Goal: Check status: Check status

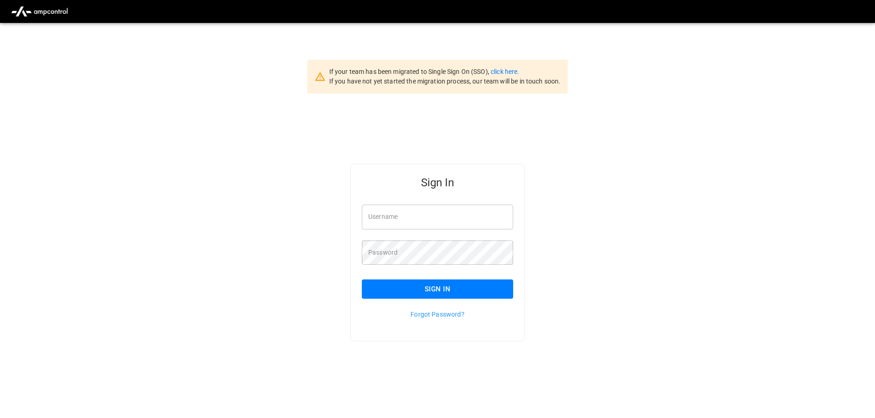
type input "**********"
click at [452, 215] on input "**********" at bounding box center [437, 217] width 151 height 24
click at [414, 292] on button "Sign In" at bounding box center [437, 288] width 151 height 19
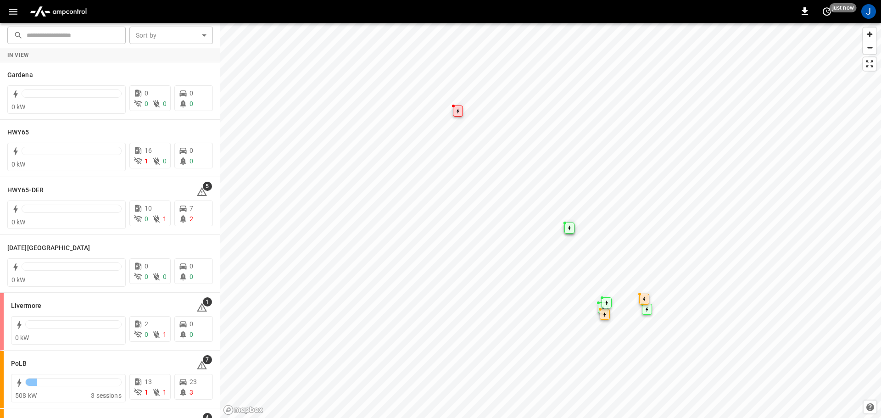
click at [12, 11] on icon "button" at bounding box center [13, 12] width 9 height 6
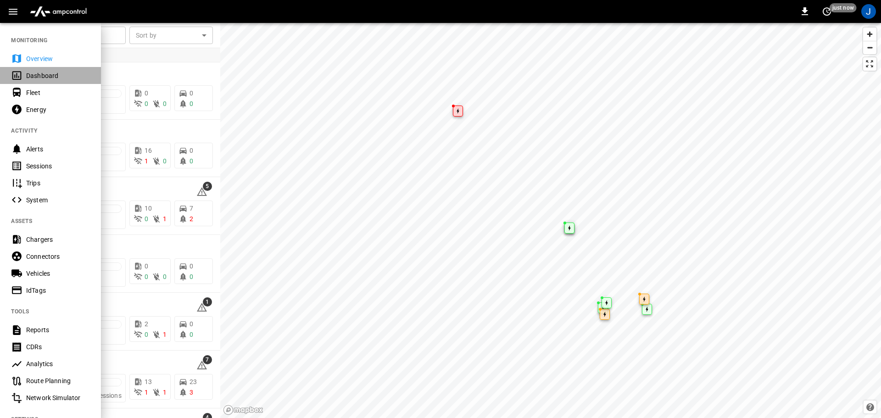
click at [34, 75] on div "Dashboard" at bounding box center [58, 75] width 64 height 9
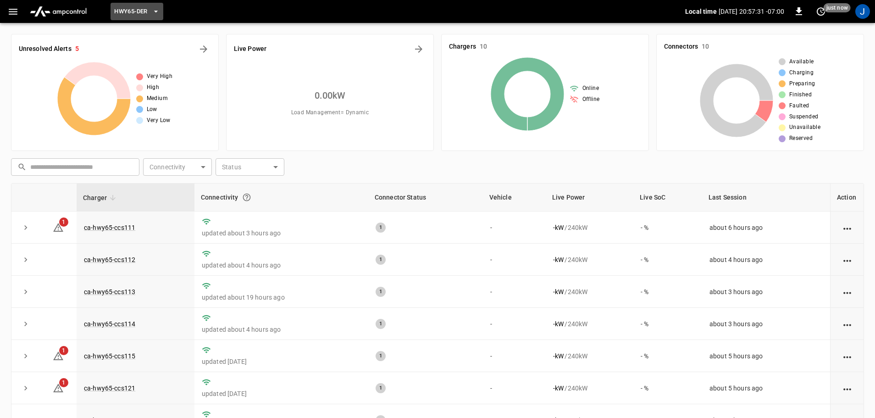
click at [154, 9] on icon "button" at bounding box center [155, 11] width 9 height 9
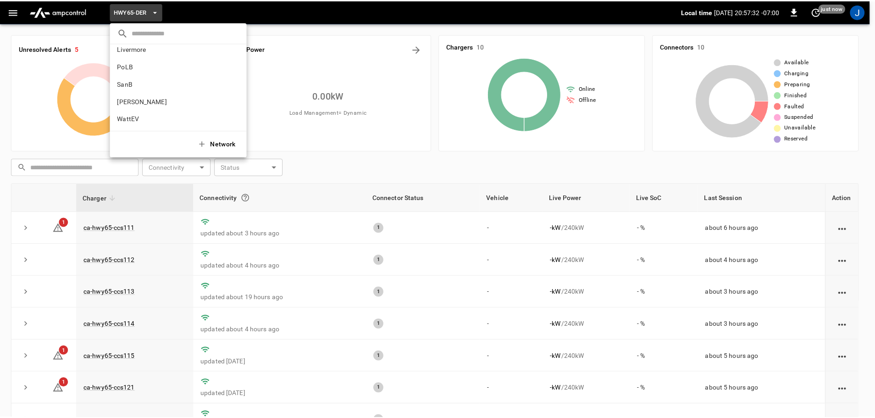
scroll to position [77, 0]
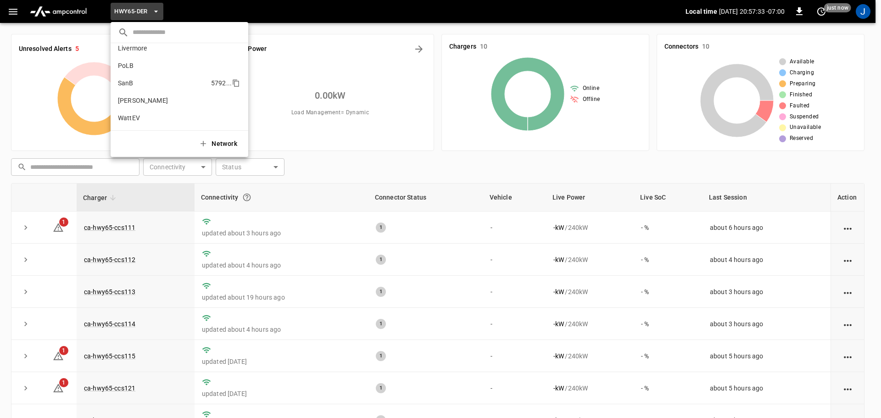
click at [128, 84] on p "SanB" at bounding box center [162, 82] width 89 height 9
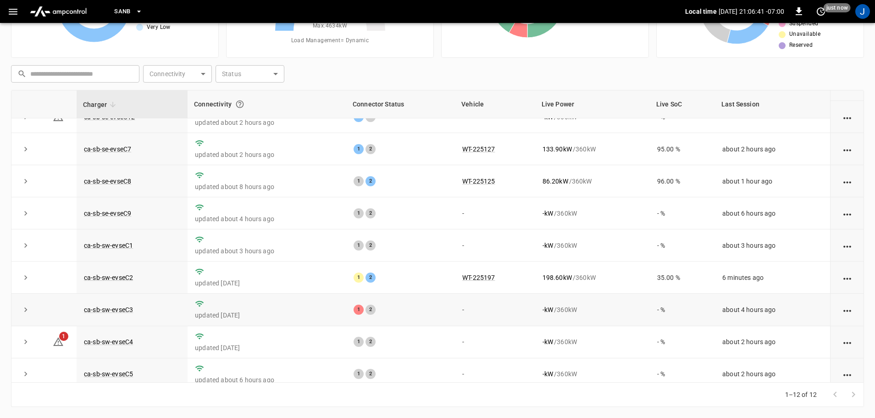
scroll to position [127, 0]
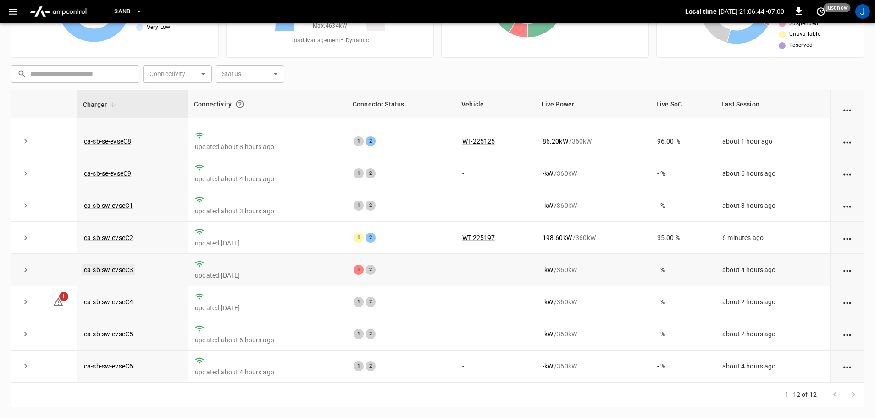
click at [118, 268] on link "ca-sb-sw-evseC3" at bounding box center [108, 269] width 53 height 11
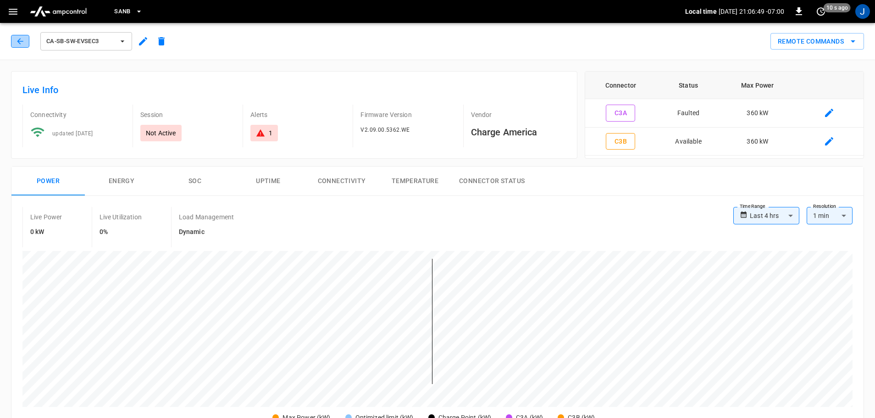
click at [20, 41] on icon "button" at bounding box center [20, 41] width 6 height 6
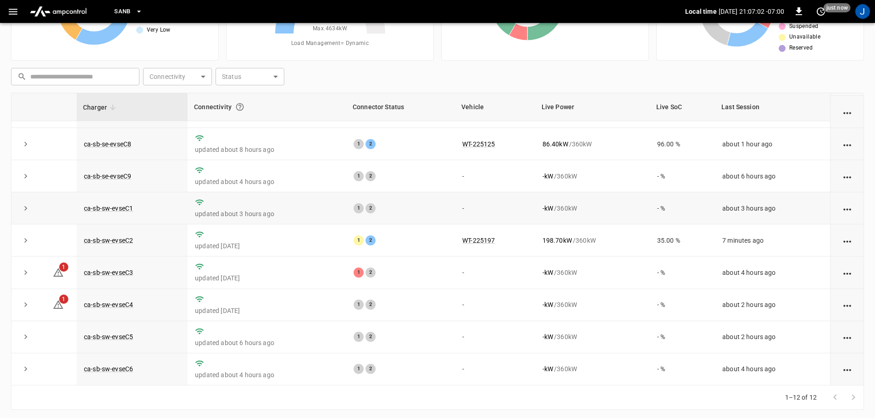
scroll to position [93, 0]
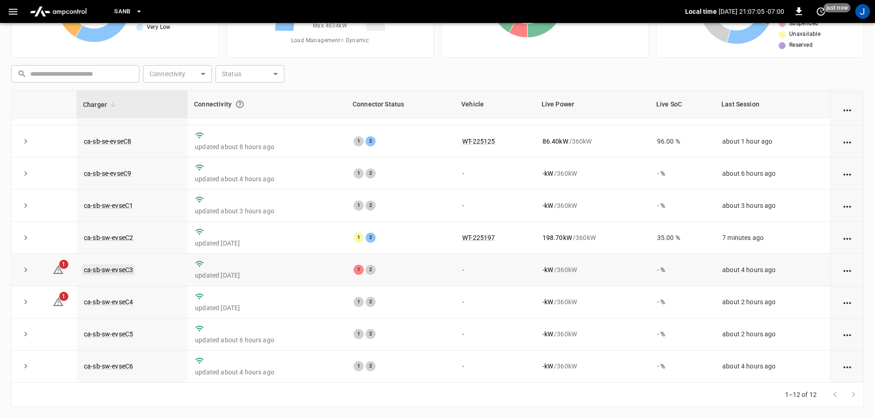
click at [122, 268] on link "ca-sb-sw-evseC3" at bounding box center [108, 269] width 53 height 11
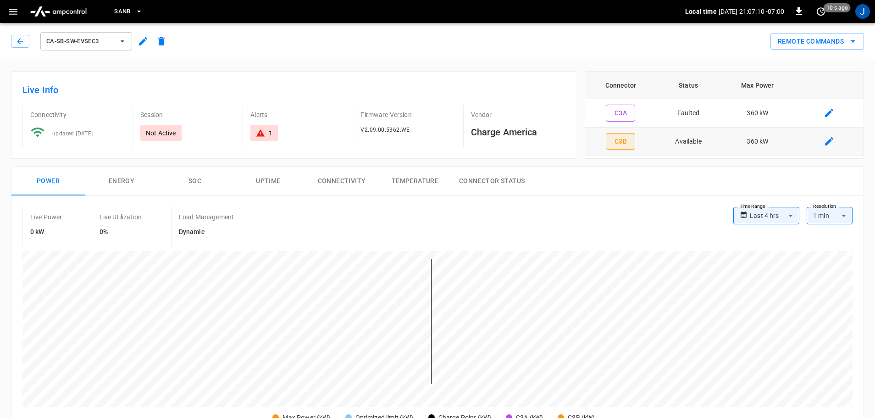
click at [623, 141] on button "C3B" at bounding box center [620, 141] width 29 height 17
type input "**********"
click at [16, 39] on icon "button" at bounding box center [20, 41] width 9 height 9
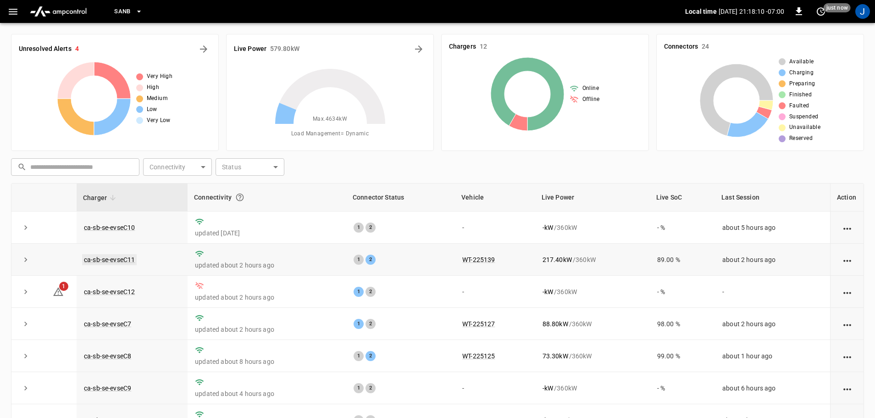
click at [114, 260] on link "ca-sb-se-evseC11" at bounding box center [109, 259] width 55 height 11
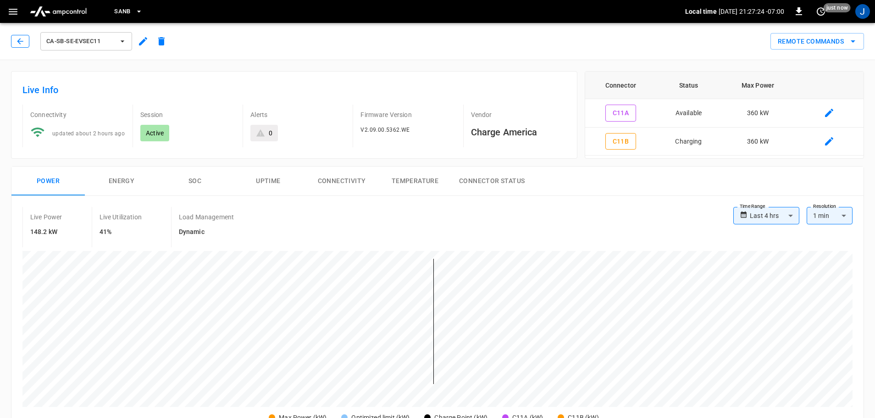
click at [17, 42] on icon "button" at bounding box center [20, 41] width 9 height 9
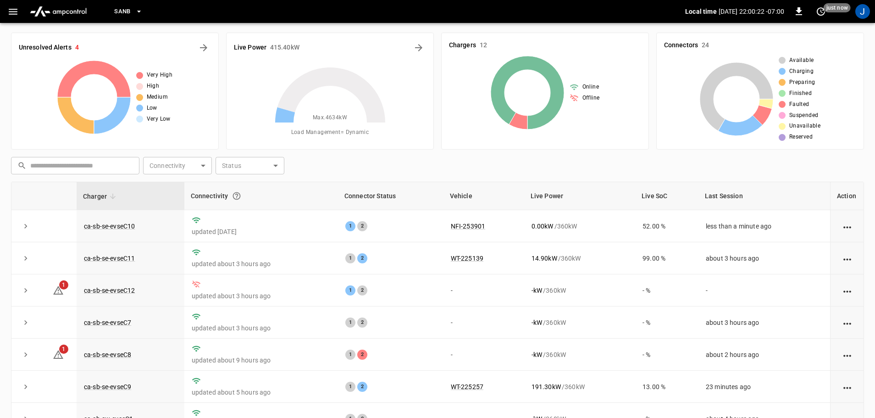
scroll to position [92, 0]
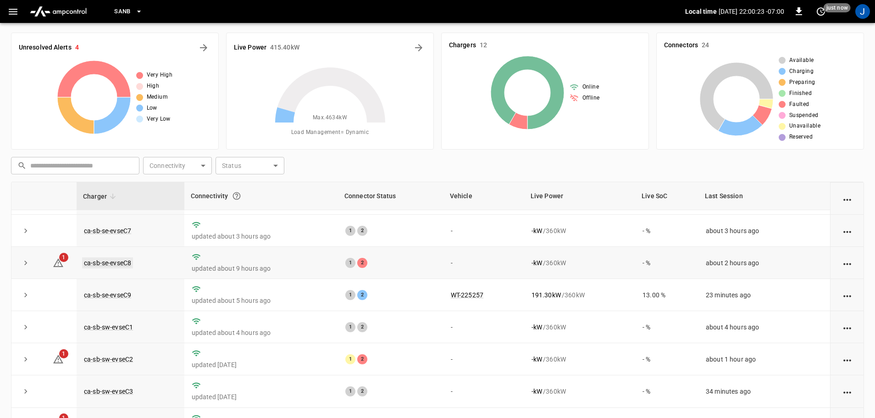
click at [110, 266] on link "ca-sb-se-evseC8" at bounding box center [107, 262] width 51 height 11
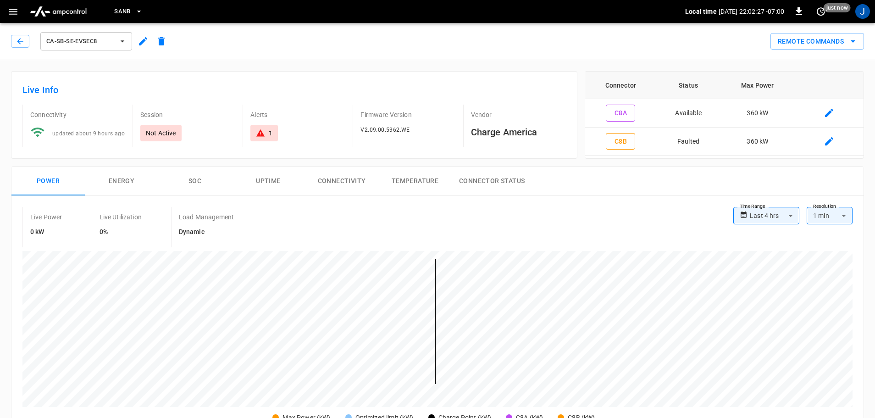
click at [23, 37] on icon "button" at bounding box center [20, 41] width 9 height 9
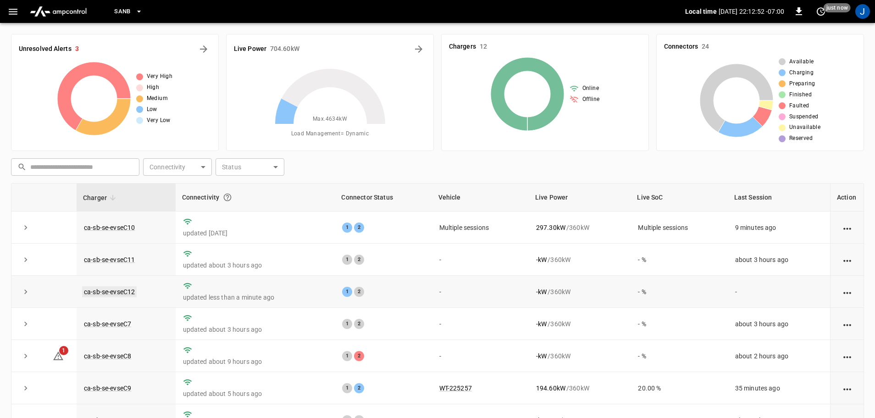
click at [111, 293] on link "ca-sb-se-evseC12" at bounding box center [109, 291] width 55 height 11
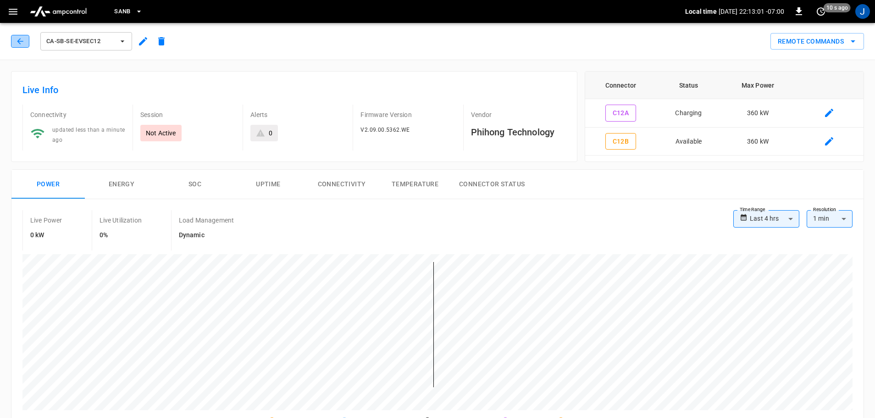
click at [18, 43] on icon "button" at bounding box center [20, 41] width 9 height 9
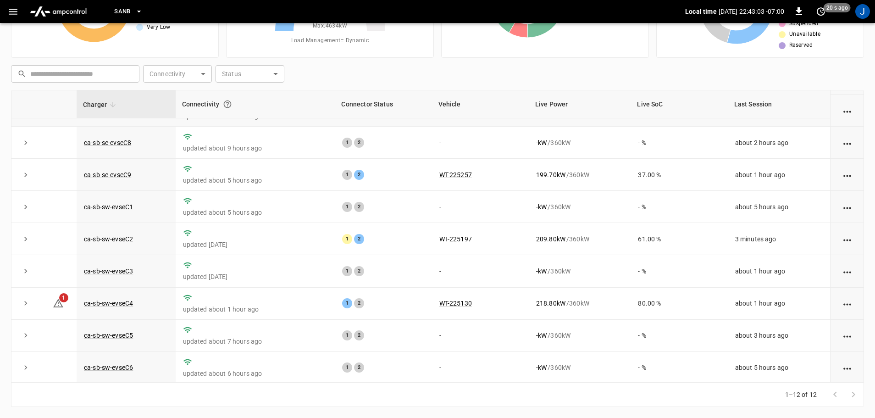
scroll to position [127, 0]
click at [119, 235] on link "ca-sb-sw-evseC2" at bounding box center [108, 237] width 53 height 11
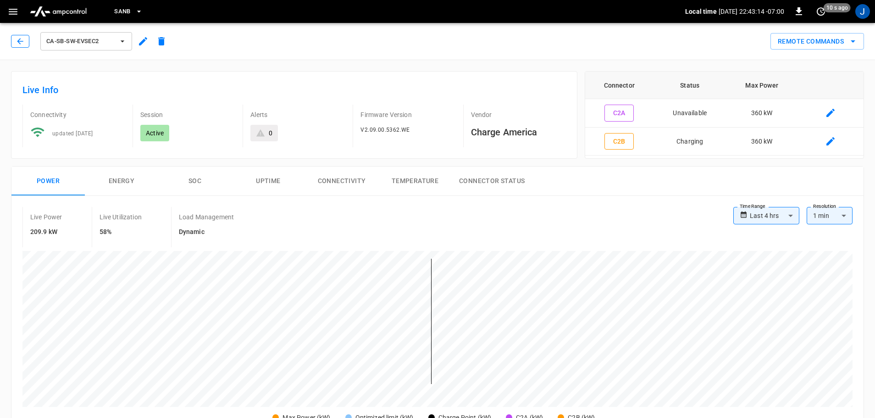
click at [19, 39] on icon "button" at bounding box center [20, 41] width 9 height 9
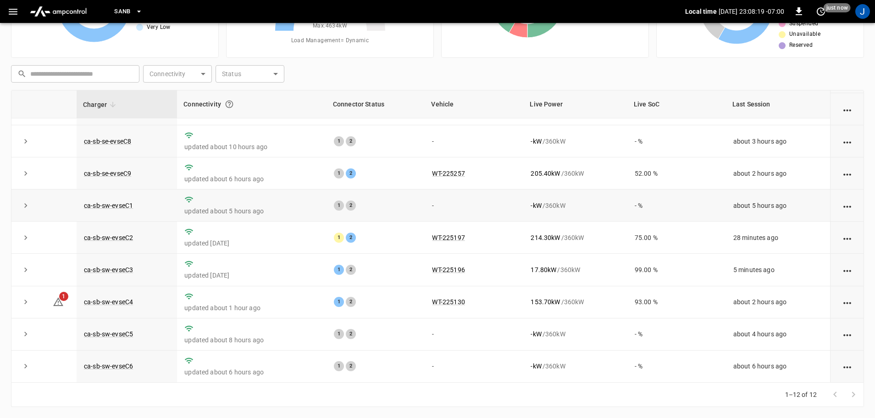
scroll to position [127, 0]
click at [114, 238] on link "ca-sb-sw-evseC2" at bounding box center [108, 237] width 53 height 11
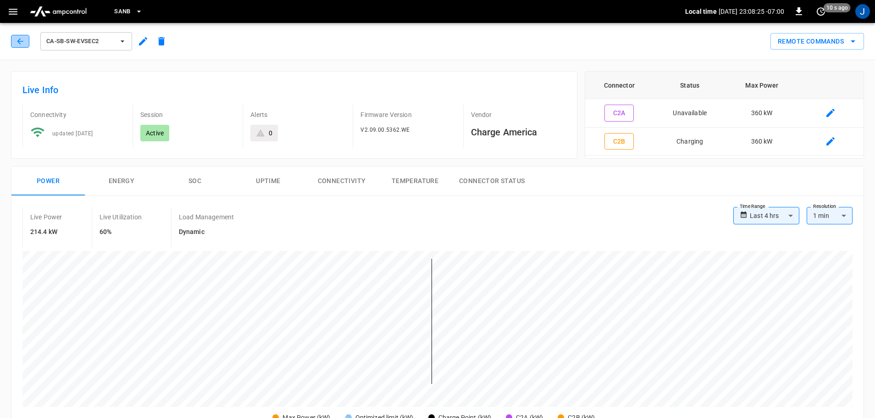
click at [19, 38] on icon "button" at bounding box center [20, 41] width 9 height 9
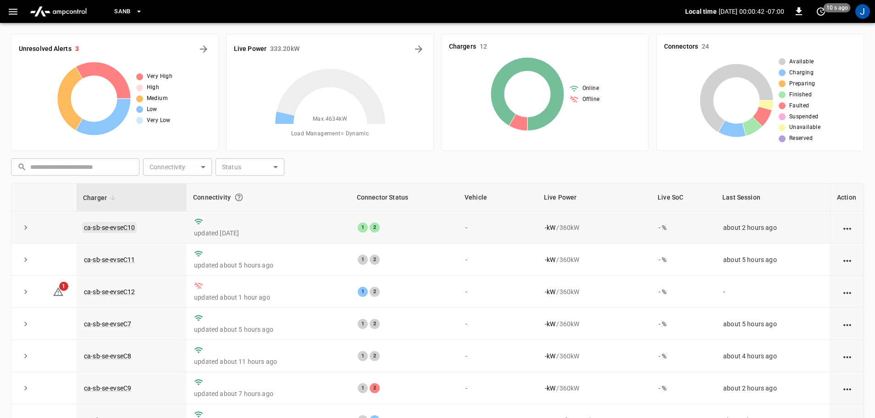
click at [108, 227] on link "ca-sb-se-evseC10" at bounding box center [109, 227] width 55 height 11
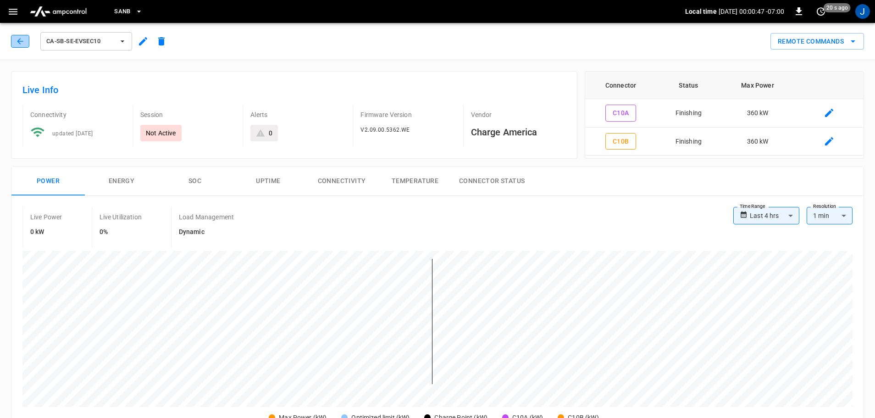
click at [22, 35] on button "button" at bounding box center [20, 41] width 18 height 13
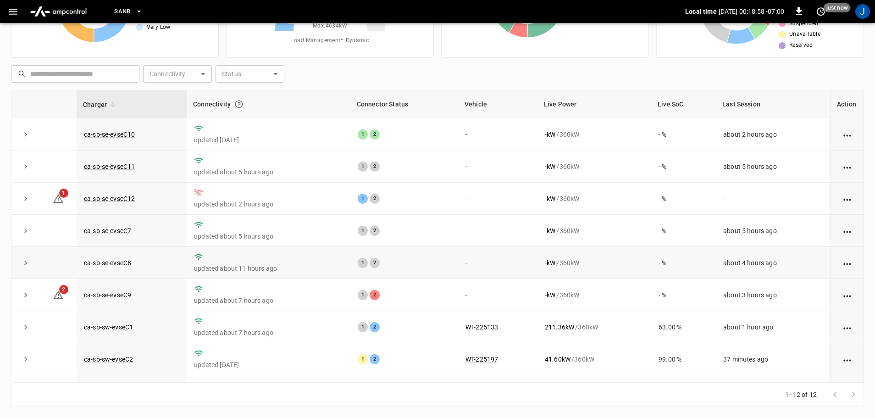
scroll to position [127, 0]
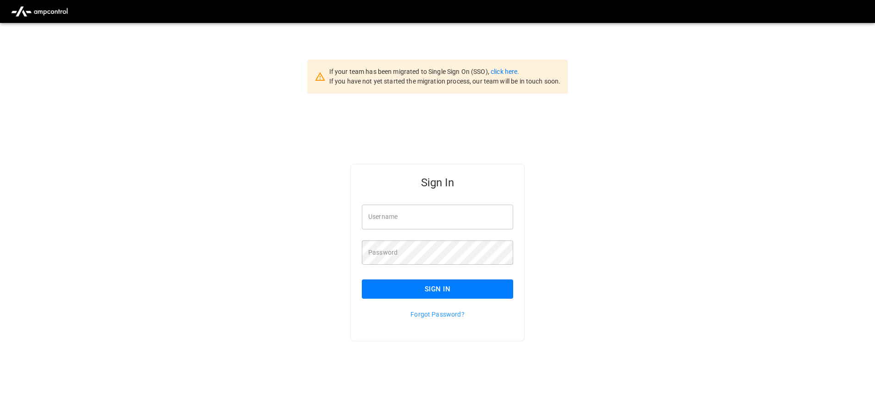
scroll to position [23, 0]
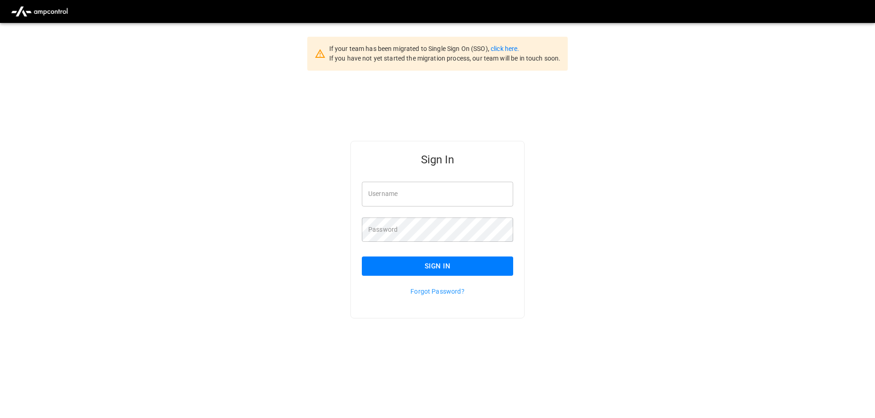
type input "**********"
click at [438, 200] on input "**********" at bounding box center [437, 194] width 151 height 24
click at [406, 266] on button "Sign In" at bounding box center [437, 265] width 151 height 19
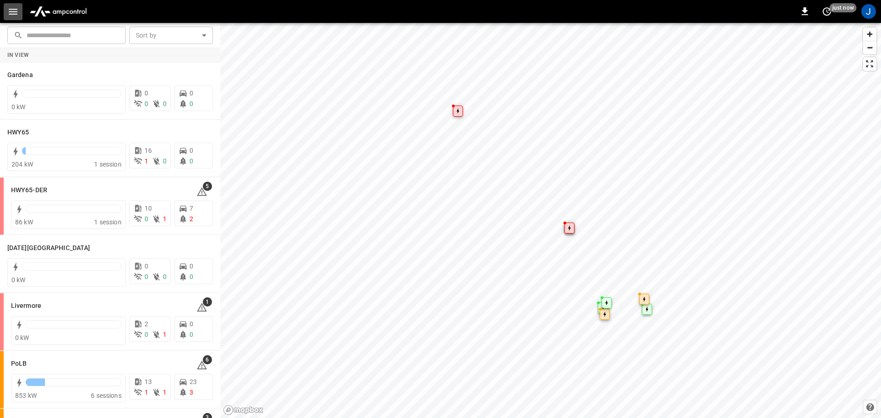
click at [10, 12] on icon "button" at bounding box center [12, 11] width 11 height 11
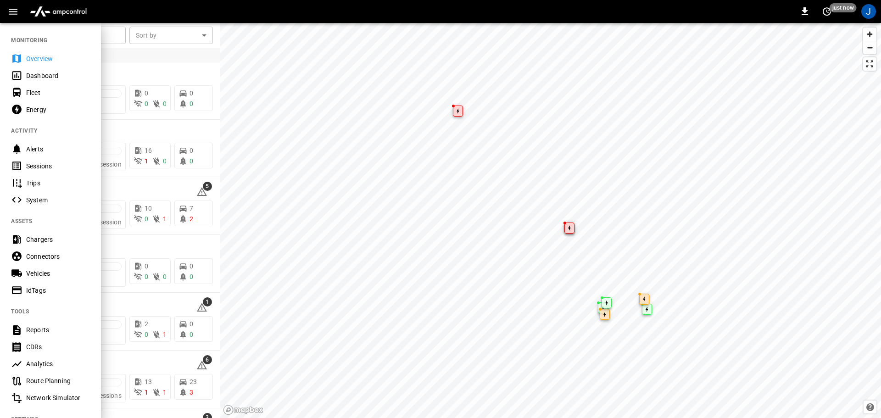
click at [40, 75] on div "Dashboard" at bounding box center [58, 75] width 64 height 9
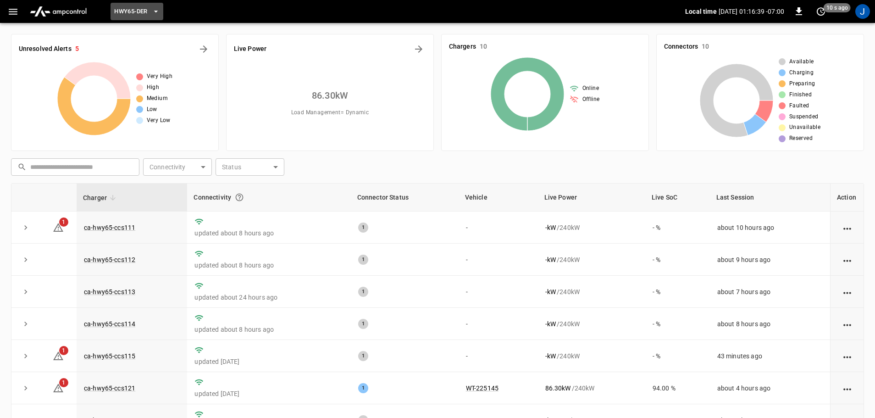
click at [158, 10] on icon "button" at bounding box center [155, 11] width 9 height 9
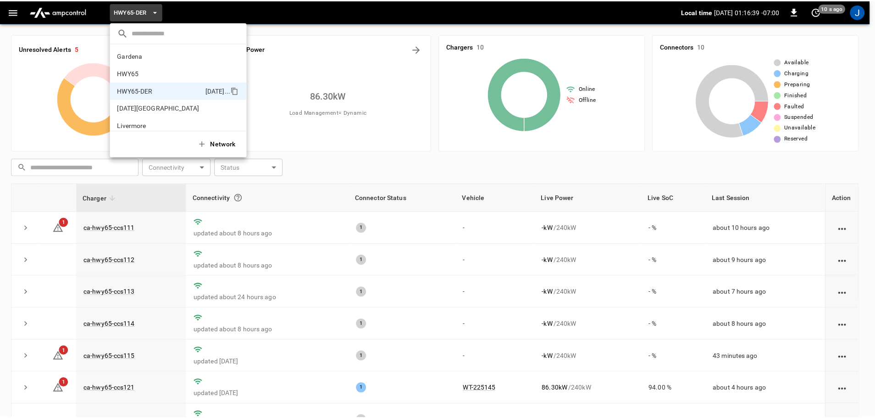
scroll to position [32, 0]
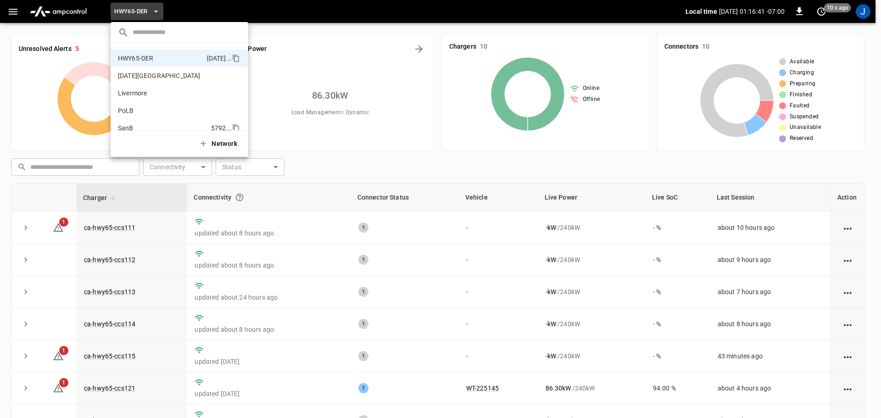
click at [126, 125] on p "SanB" at bounding box center [162, 127] width 89 height 9
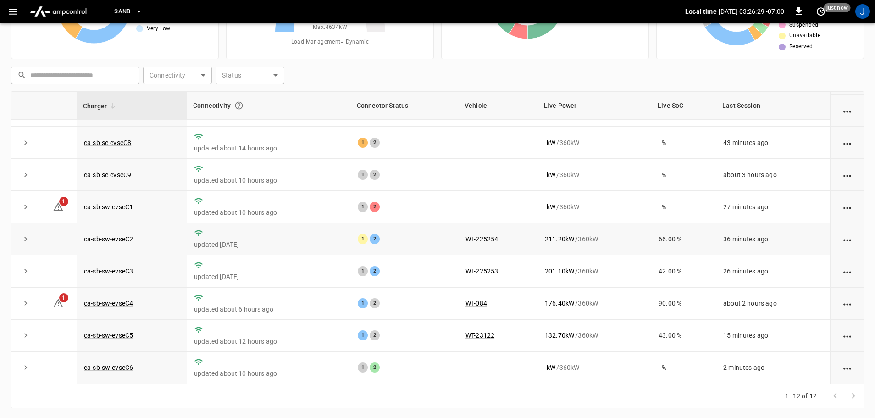
scroll to position [93, 0]
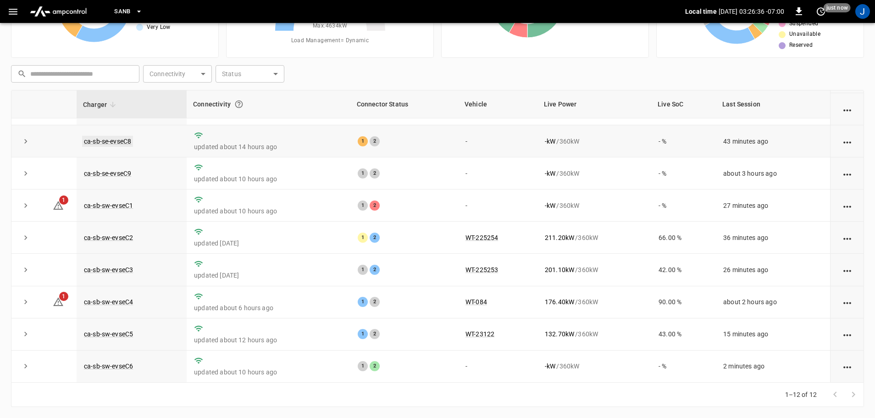
click at [101, 137] on link "ca-sb-se-evseC8" at bounding box center [107, 141] width 51 height 11
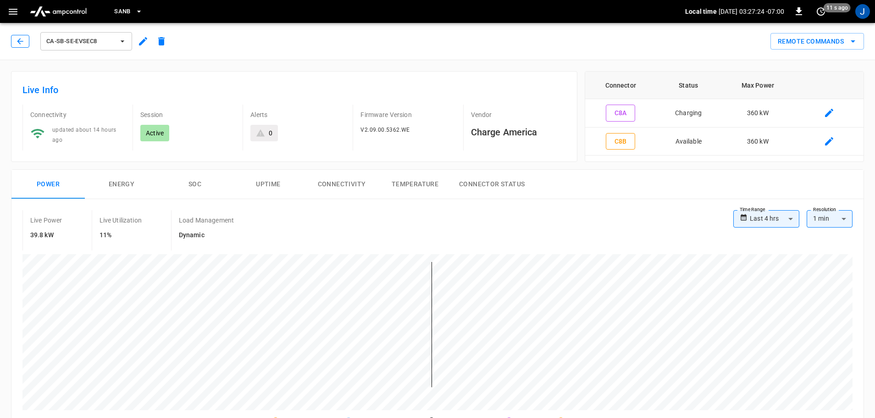
click at [19, 41] on icon "button" at bounding box center [20, 41] width 6 height 6
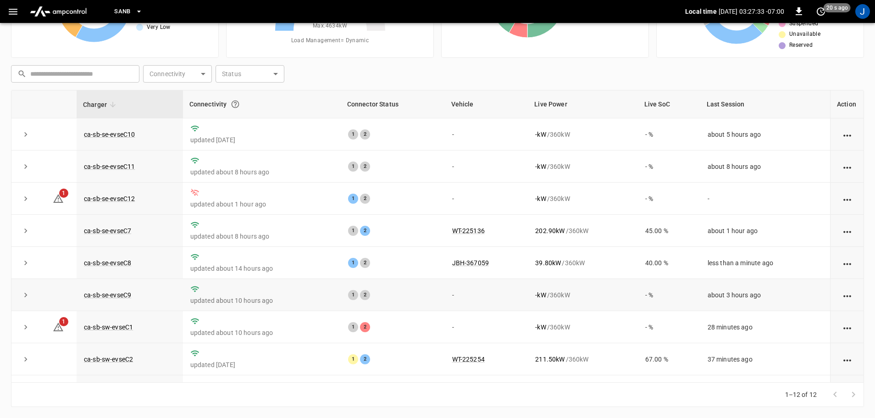
scroll to position [127, 0]
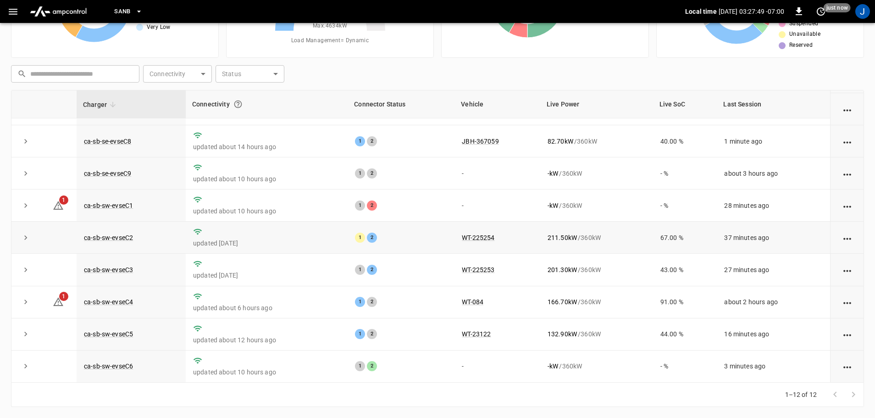
click at [32, 235] on button "expand row" at bounding box center [26, 238] width 14 height 14
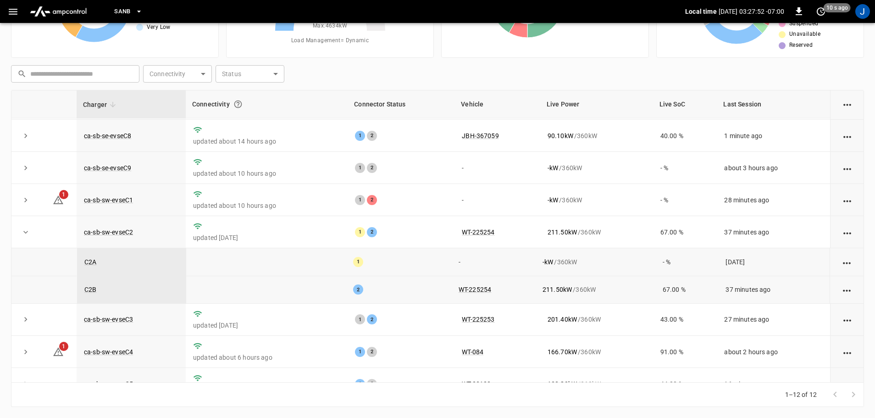
drag, startPoint x: 129, startPoint y: 235, endPoint x: 269, endPoint y: 12, distance: 263.5
click at [129, 234] on link "ca-sb-sw-evseC2" at bounding box center [108, 231] width 49 height 7
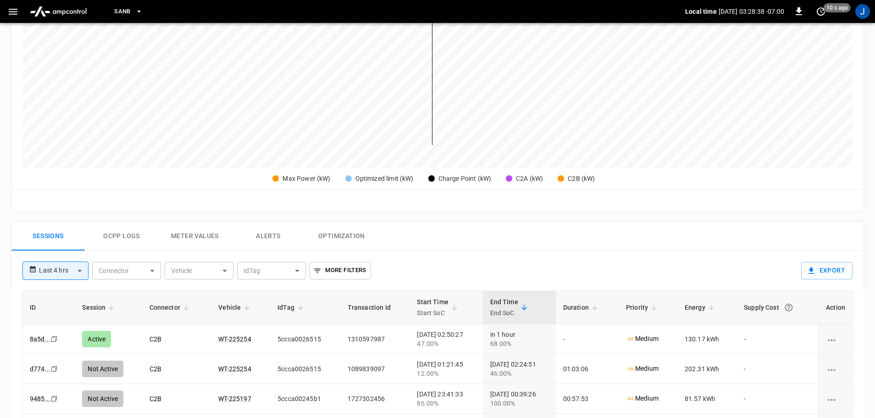
scroll to position [321, 0]
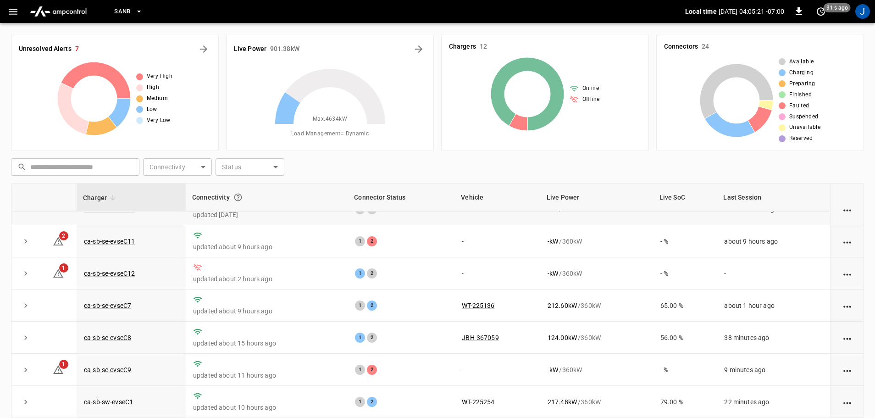
scroll to position [127, 0]
